Goal: Information Seeking & Learning: Stay updated

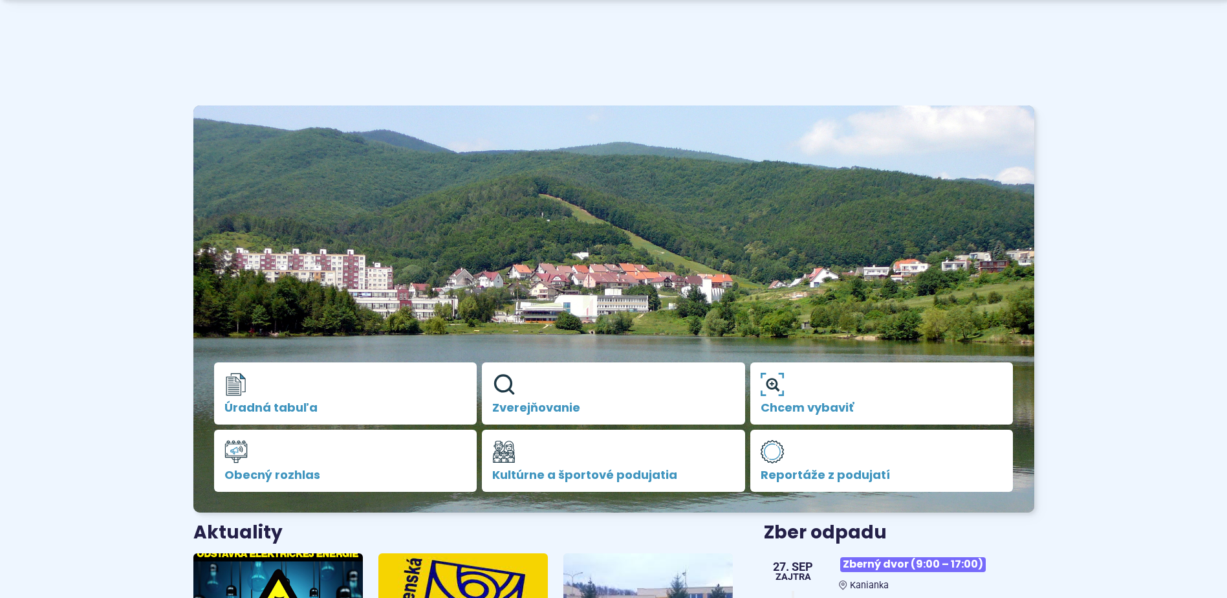
scroll to position [323, 0]
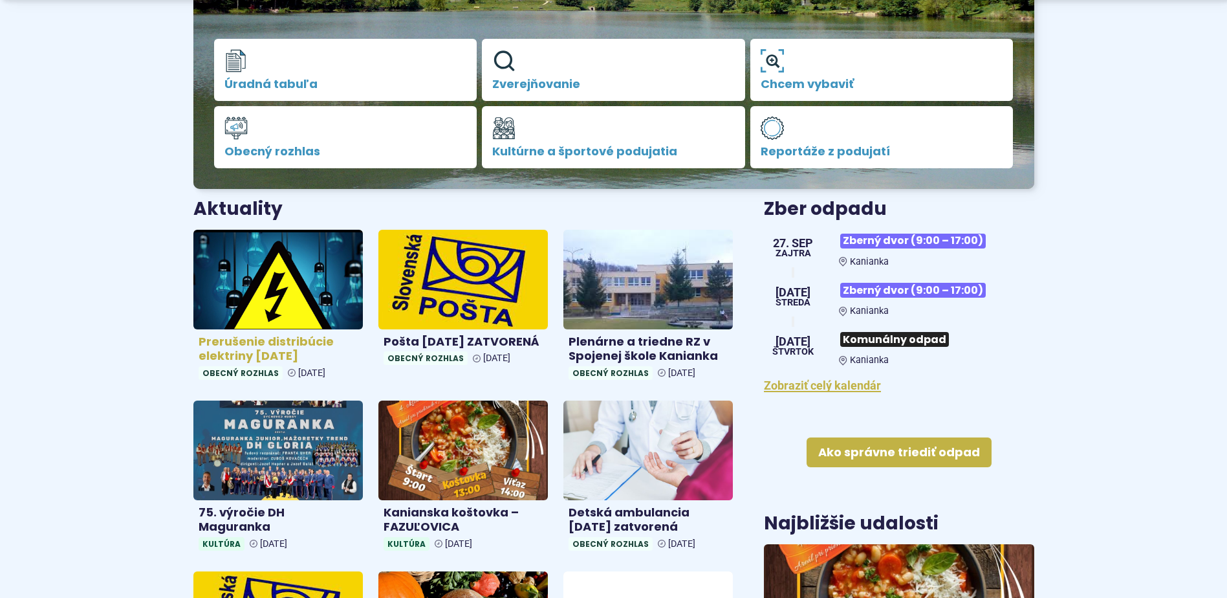
click at [248, 349] on h4 "Prerušenie distribúcie elektriny [DATE]" at bounding box center [278, 348] width 159 height 29
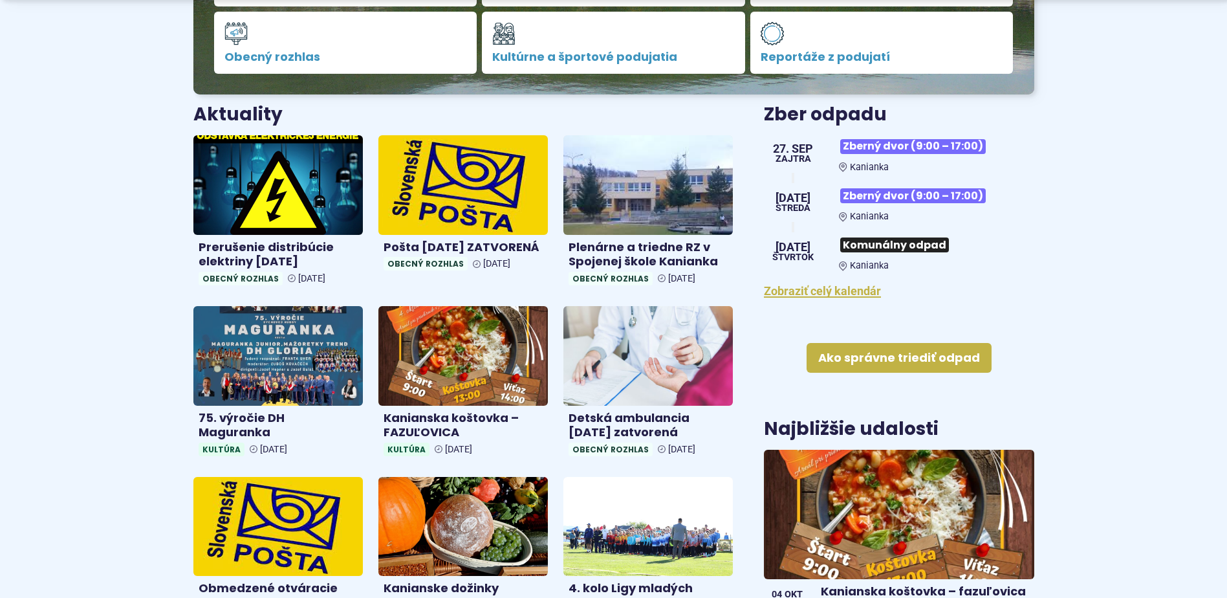
scroll to position [582, 0]
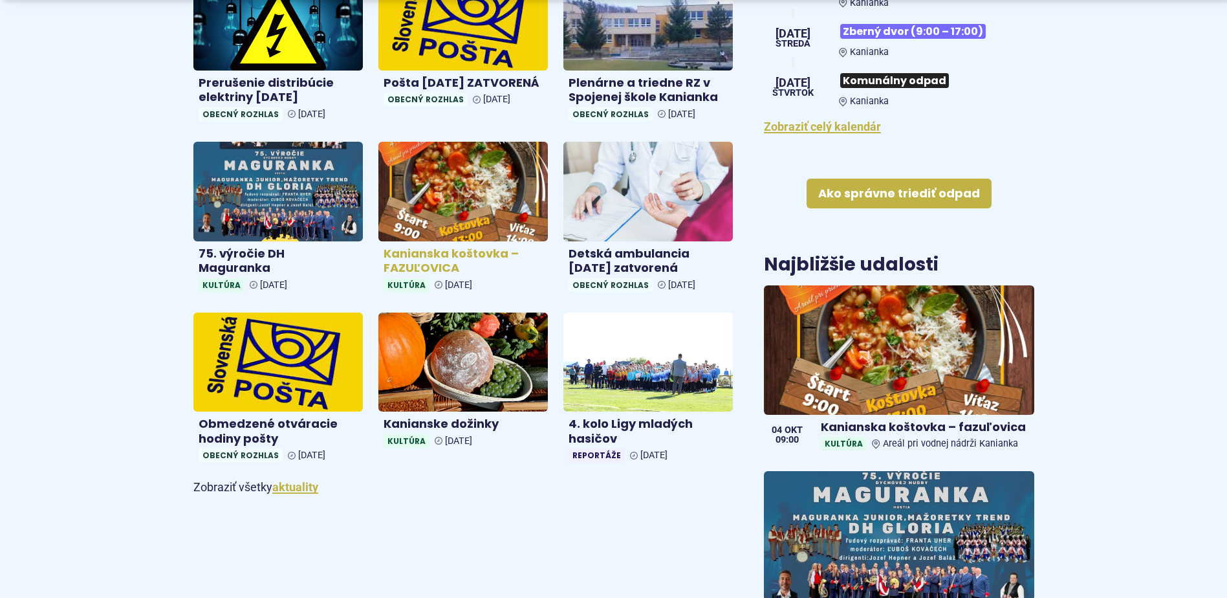
click at [440, 209] on img at bounding box center [462, 191] width 195 height 114
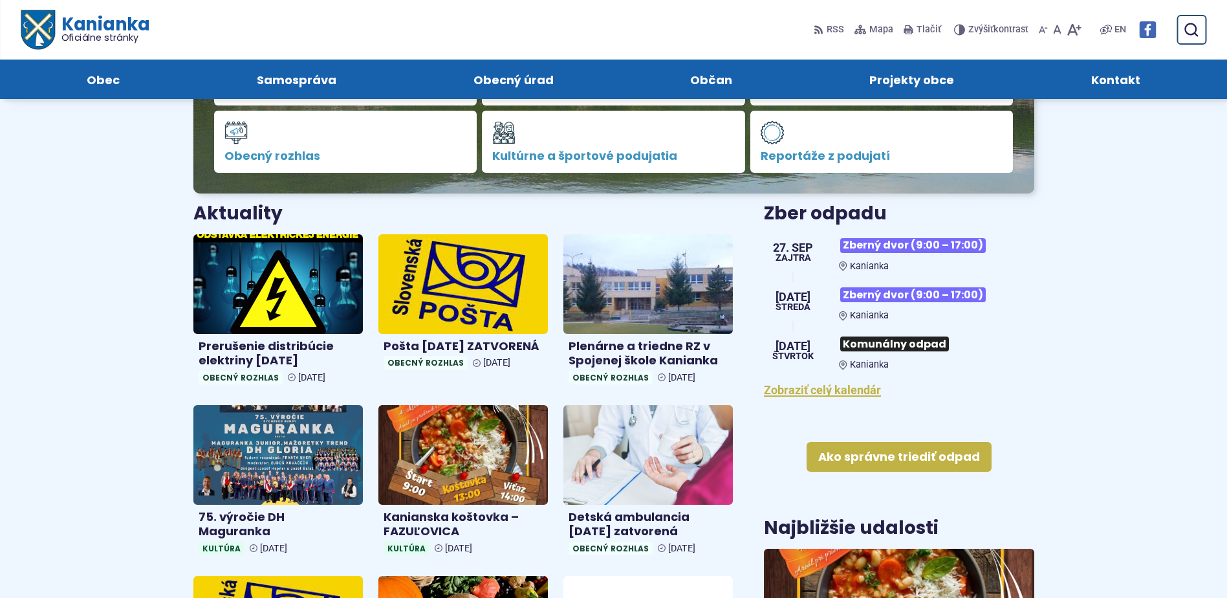
scroll to position [0, 0]
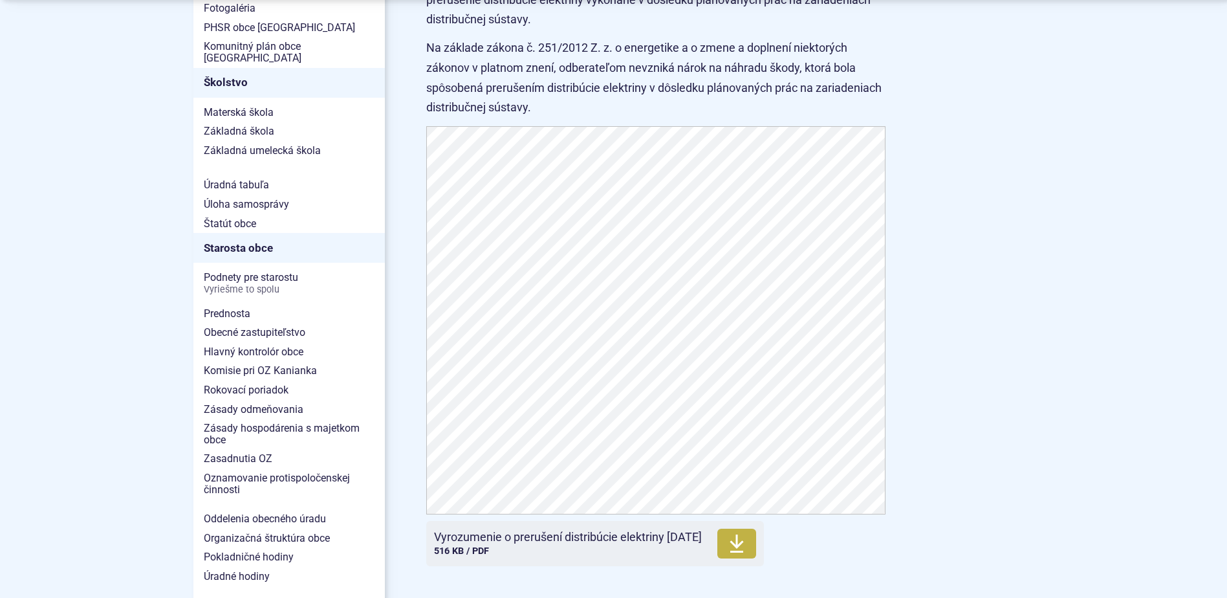
scroll to position [711, 0]
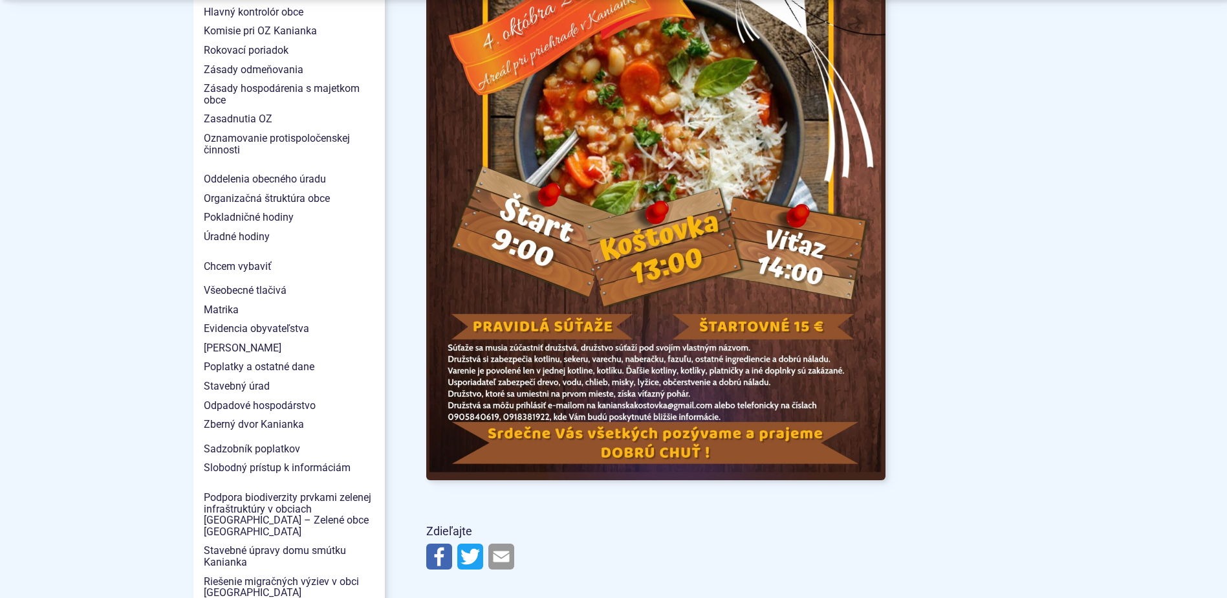
scroll to position [1229, 0]
